Goal: Answer question/provide support

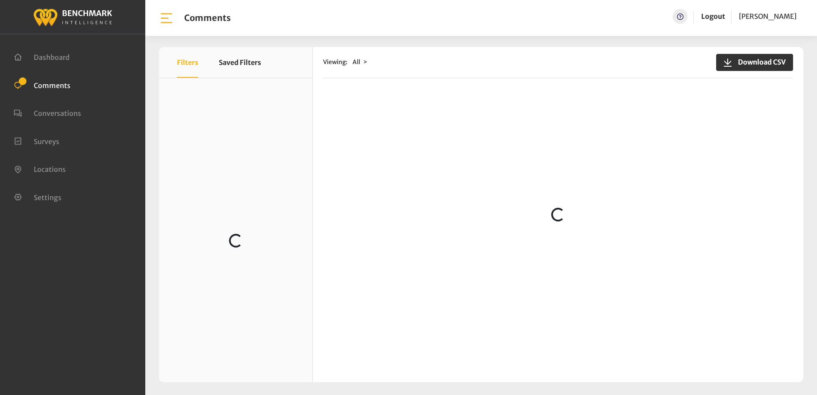
scroll to position [299, 0]
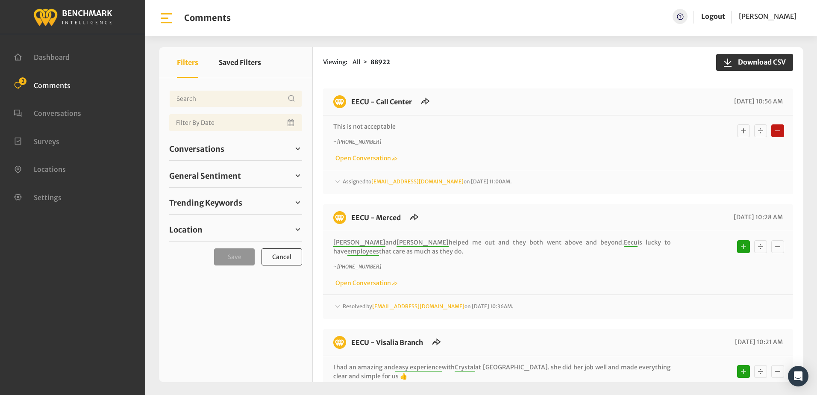
click at [339, 180] on icon at bounding box center [337, 182] width 9 height 10
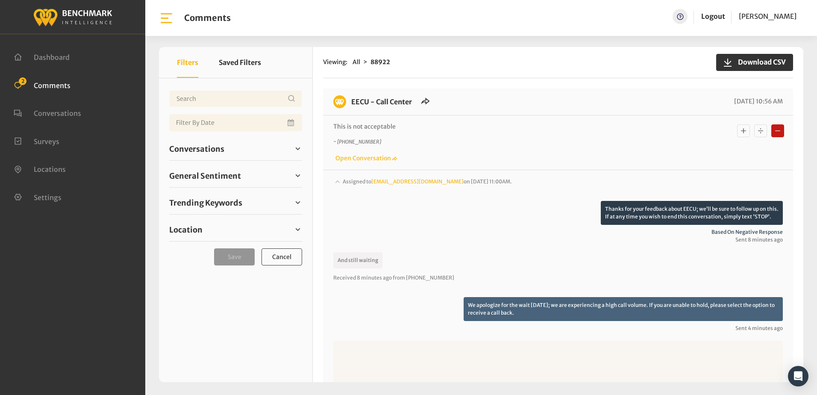
click at [339, 180] on icon at bounding box center [337, 181] width 9 height 10
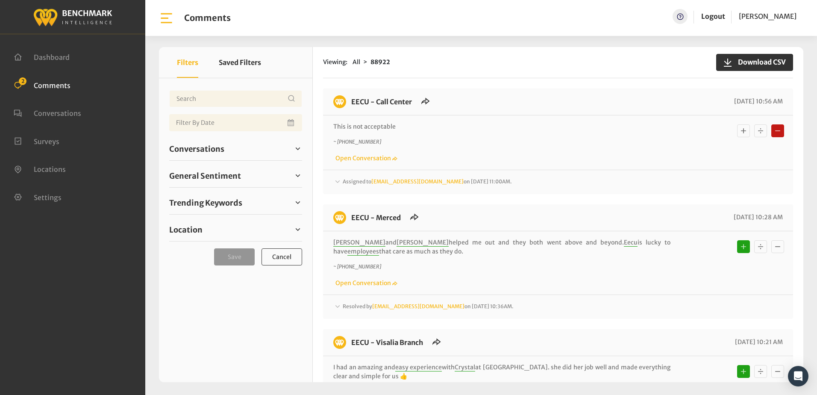
drag, startPoint x: 691, startPoint y: 208, endPoint x: 684, endPoint y: 192, distance: 17.6
click at [696, 202] on div "EECU - Call Center 09/29/2025 10:56 AM This is not acceptable ~ +15599084456 Op…" at bounding box center [558, 387] width 470 height 596
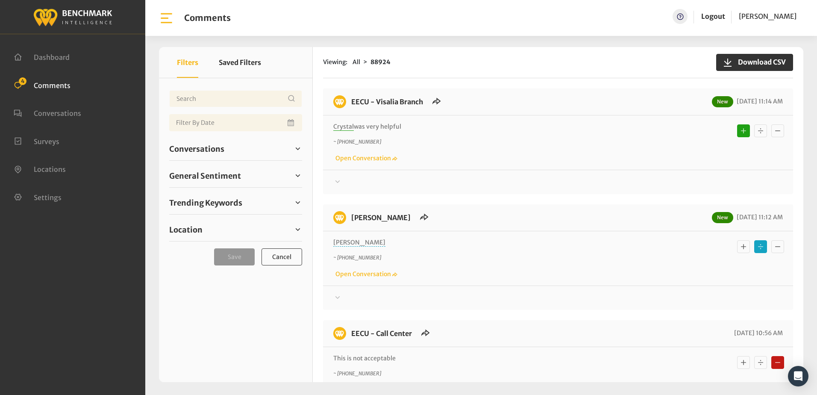
click at [336, 296] on icon at bounding box center [337, 297] width 9 height 10
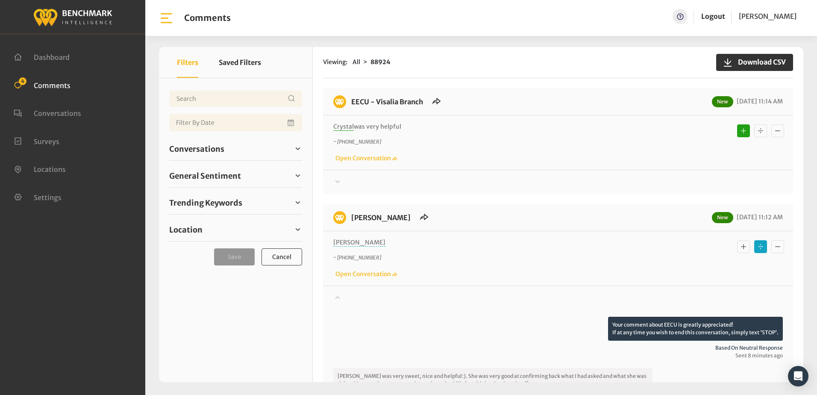
click at [740, 252] on icon "Basic example" at bounding box center [744, 247] width 9 height 10
